Goal: Obtain resource: Download file/media

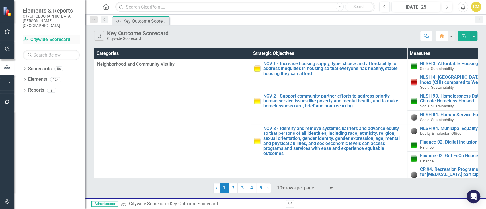
click at [55, 36] on link "Scorecard Citywide Scorecard" at bounding box center [51, 39] width 57 height 7
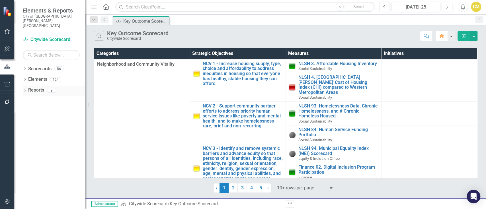
click at [26, 89] on icon "Dropdown" at bounding box center [25, 90] width 4 height 3
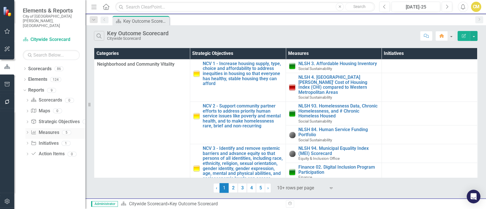
click at [41, 130] on link "Measure Measures" at bounding box center [45, 133] width 28 height 7
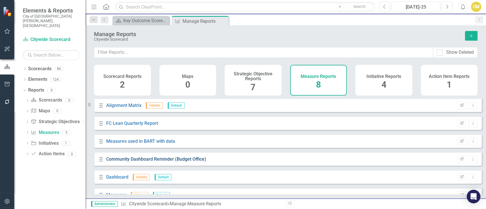
click at [154, 162] on link "Community Dashboard Reminder (Budget Office)" at bounding box center [156, 159] width 100 height 5
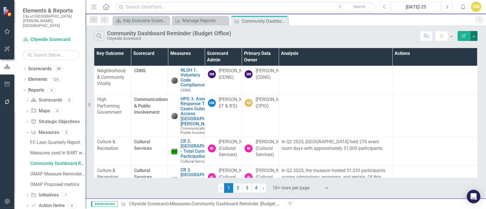
click at [475, 36] on button "button" at bounding box center [473, 36] width 7 height 10
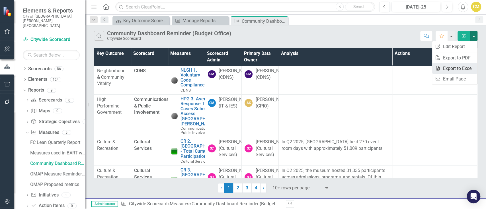
click at [468, 66] on link "Excel Export to Excel" at bounding box center [454, 68] width 45 height 11
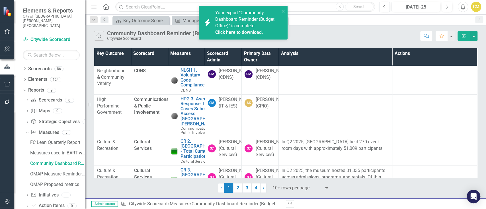
click at [224, 30] on link "Click here to download." at bounding box center [239, 32] width 48 height 5
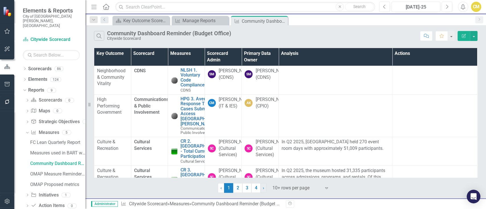
click at [262, 187] on link "› Next" at bounding box center [263, 188] width 6 height 10
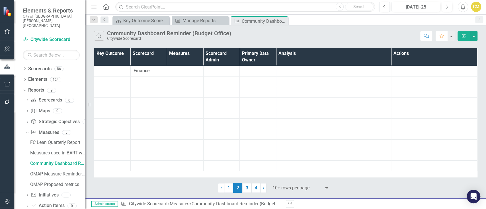
click at [291, 193] on div "Search Community Dashboard Reminder (Budget Office) Citywide Scorecard Comment …" at bounding box center [285, 111] width 401 height 173
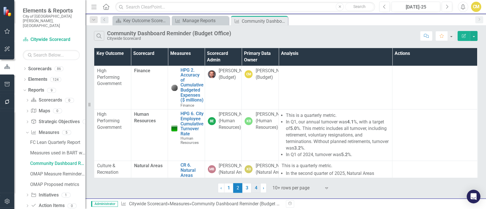
click at [255, 188] on link "4" at bounding box center [255, 188] width 9 height 10
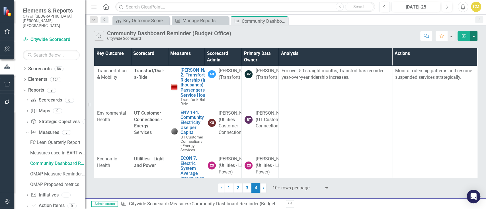
click at [476, 36] on button "button" at bounding box center [473, 36] width 7 height 10
click at [469, 66] on link "Excel Export to Excel" at bounding box center [454, 68] width 45 height 11
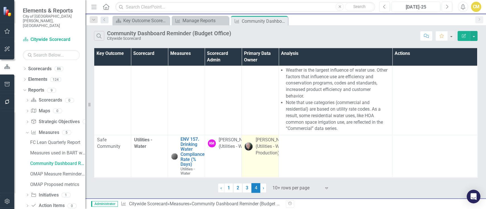
scroll to position [288, 0]
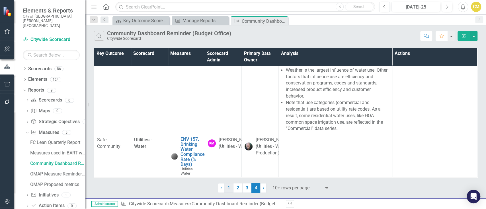
click at [230, 188] on link "1" at bounding box center [228, 188] width 9 height 10
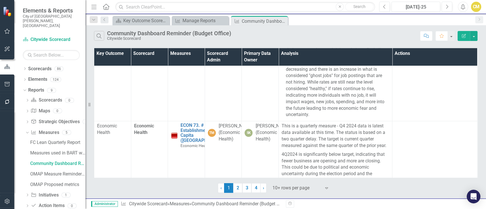
scroll to position [620, 0]
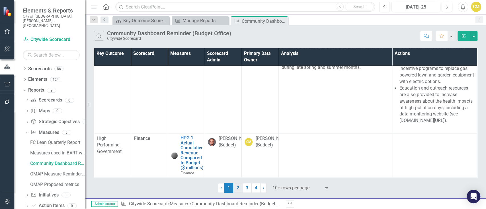
click at [236, 186] on link "2" at bounding box center [237, 188] width 9 height 10
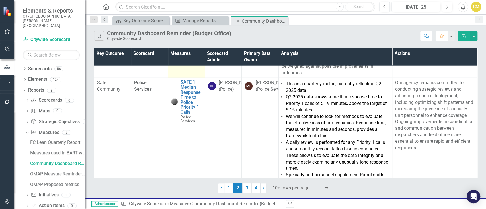
scroll to position [1241, 0]
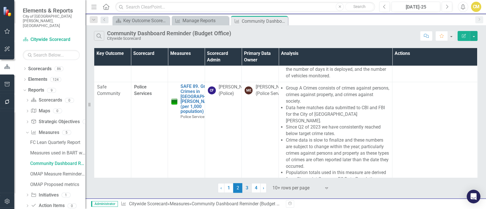
click at [248, 189] on link "3" at bounding box center [246, 188] width 9 height 10
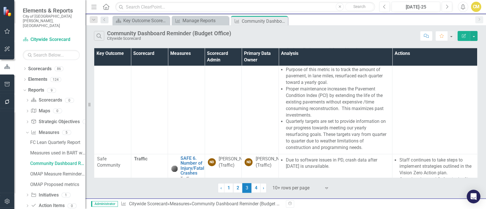
scroll to position [623, 0]
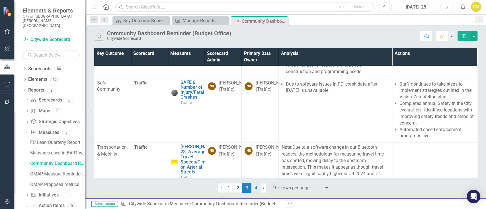
click at [258, 188] on link "4" at bounding box center [255, 188] width 9 height 10
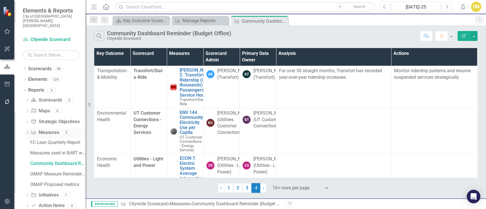
click at [44, 128] on div "Measure Measures" at bounding box center [45, 132] width 28 height 9
click at [47, 130] on link "Measure Measures" at bounding box center [45, 133] width 28 height 7
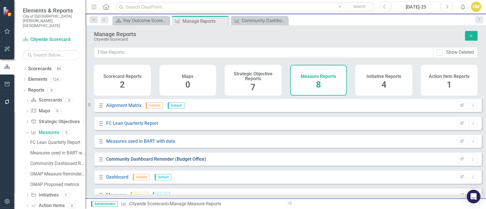
click at [136, 161] on link "Community Dashboard Reminder (Budget Office)" at bounding box center [156, 159] width 100 height 5
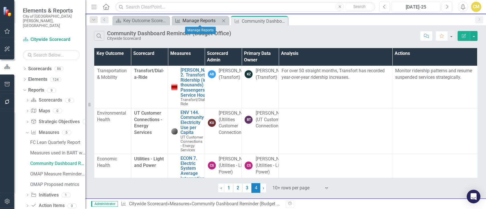
click at [191, 20] on div "Manage Reports" at bounding box center [201, 20] width 38 height 7
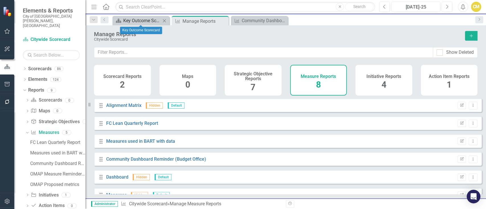
click at [138, 19] on div "Key Outcome Scorecard" at bounding box center [142, 20] width 38 height 7
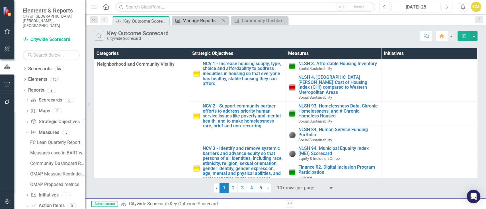
click at [198, 21] on div "Manage Reports" at bounding box center [201, 20] width 38 height 7
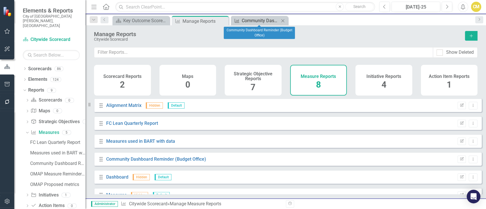
click at [263, 19] on div "Community Dashboard Reminder (Budget Office)" at bounding box center [261, 20] width 38 height 7
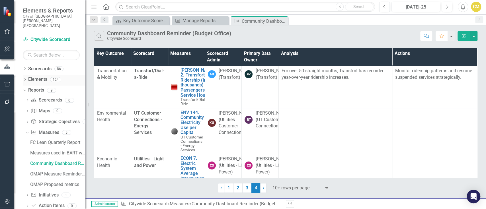
click at [33, 76] on link "Elements" at bounding box center [37, 79] width 19 height 7
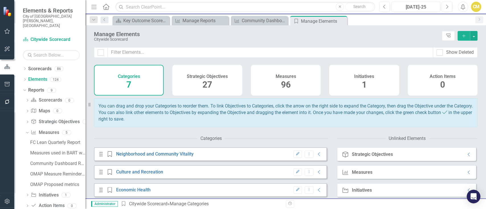
click at [301, 83] on div "Measures 96" at bounding box center [286, 80] width 70 height 31
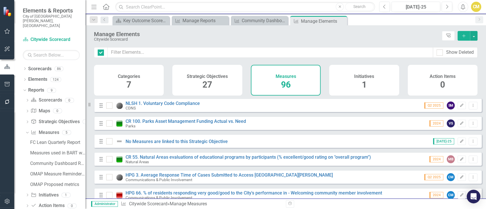
checkbox input "false"
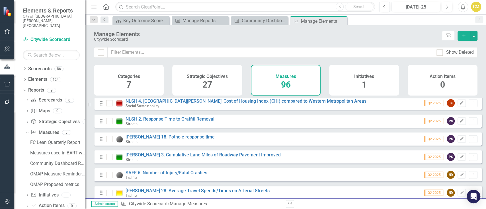
scroll to position [1025, 0]
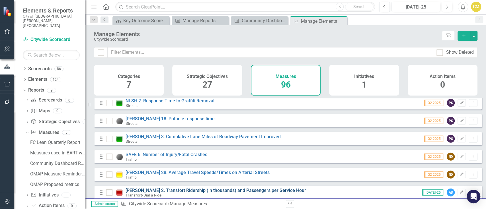
click at [173, 193] on link "[PERSON_NAME] 2. Transfort Ridership (in thousands) and Passengers per Service …" at bounding box center [216, 190] width 180 height 5
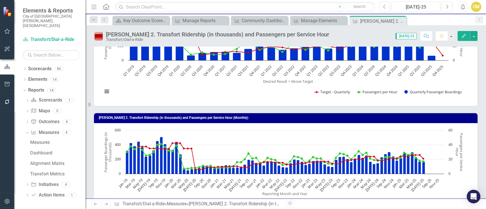
scroll to position [114, 0]
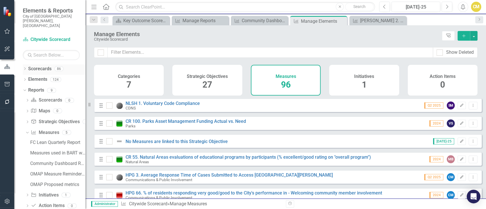
click at [34, 66] on link "Scorecards" at bounding box center [39, 69] width 23 height 7
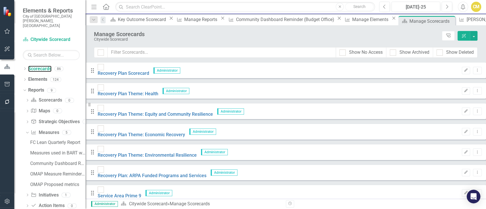
scroll to position [152, 0]
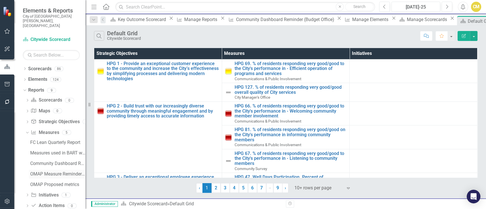
click at [58, 172] on div "OMAP Measure Reminder (includes all Measures & Data Owners)" at bounding box center [57, 174] width 55 height 5
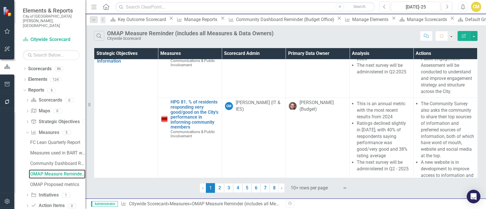
scroll to position [152, 0]
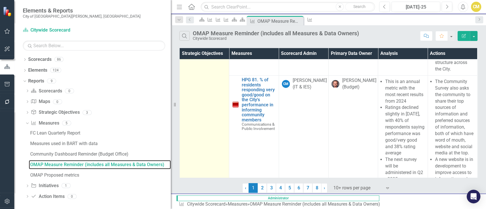
drag, startPoint x: 90, startPoint y: 104, endPoint x: 203, endPoint y: 110, distance: 113.8
click at [203, 110] on div "Elements & Reports City of [GEOGRAPHIC_DATA][PERSON_NAME], CO Scorecard Citywid…" at bounding box center [243, 104] width 486 height 209
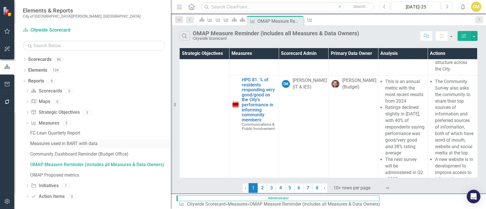
click at [69, 142] on div "Measures used in BART with data" at bounding box center [100, 143] width 141 height 5
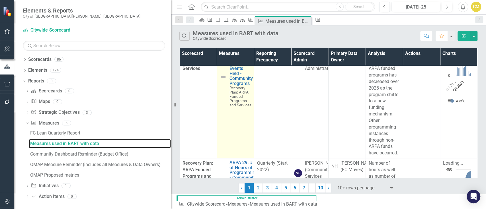
scroll to position [38, 0]
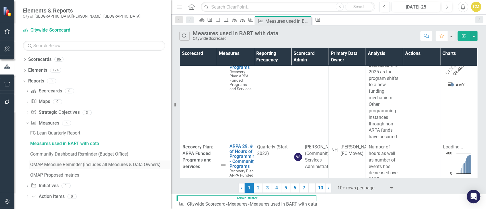
click at [71, 168] on link "OMAP Measure Reminder (includes all Measures & Data Owners)" at bounding box center [100, 164] width 142 height 9
